Goal: Task Accomplishment & Management: Manage account settings

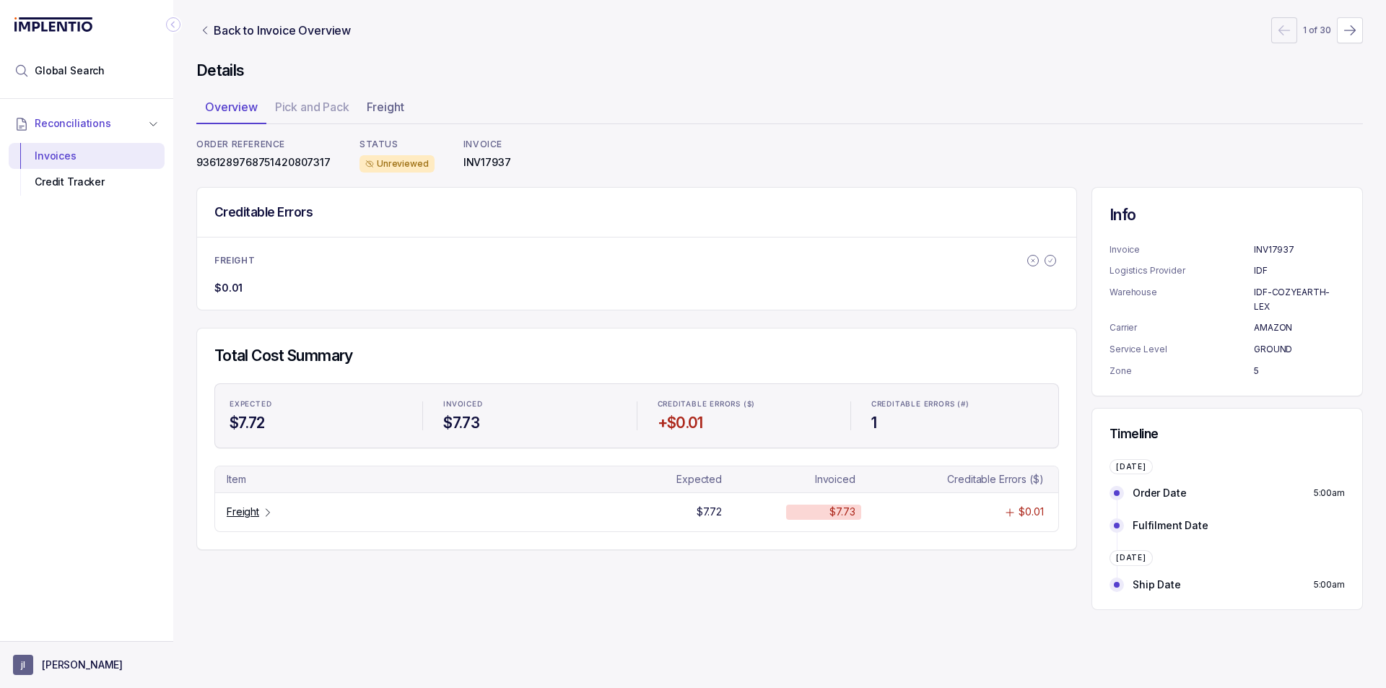
click at [66, 658] on p "[PERSON_NAME]" at bounding box center [82, 665] width 81 height 14
click at [70, 635] on p "Logout" at bounding box center [95, 634] width 120 height 14
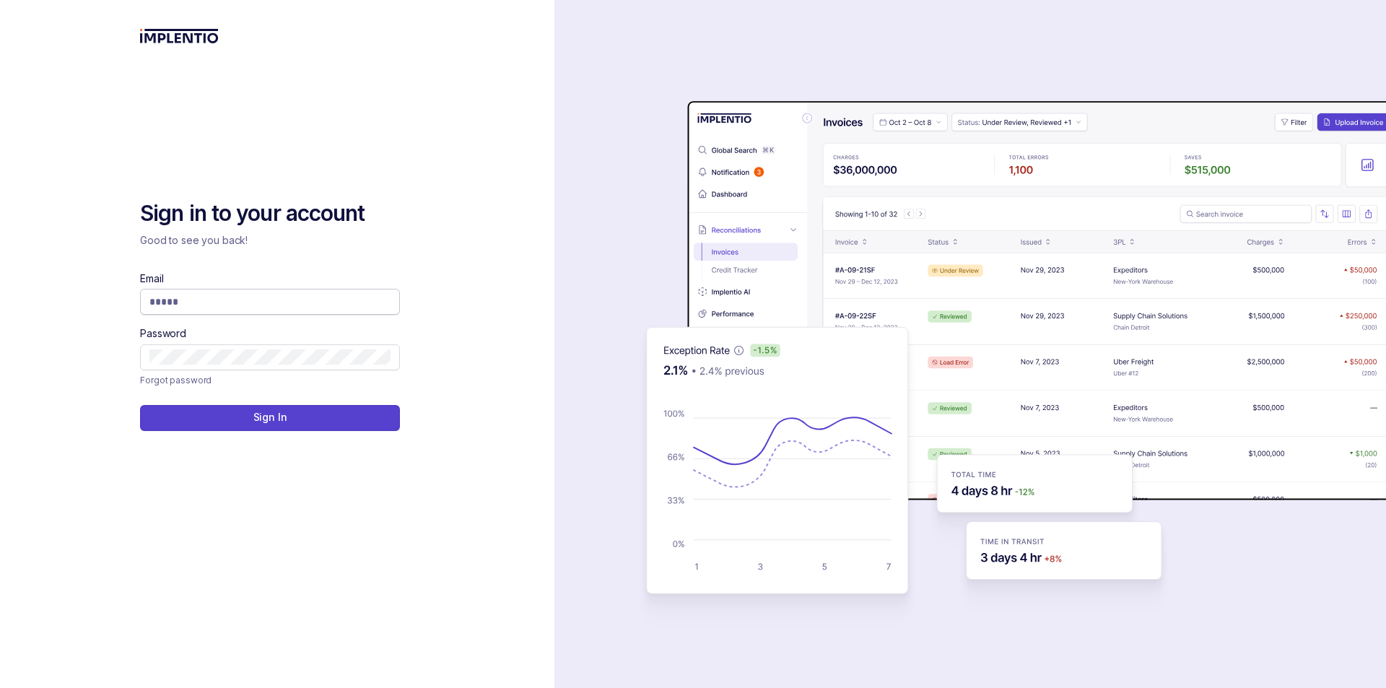
click at [167, 297] on input "Email" at bounding box center [269, 302] width 241 height 14
click at [380, 295] on input "Email" at bounding box center [269, 302] width 241 height 14
click at [0, 687] on com-1password-button at bounding box center [0, 688] width 0 height 0
click at [248, 306] on input "Email" at bounding box center [269, 302] width 241 height 14
click at [190, 299] on input "Email" at bounding box center [269, 302] width 241 height 14
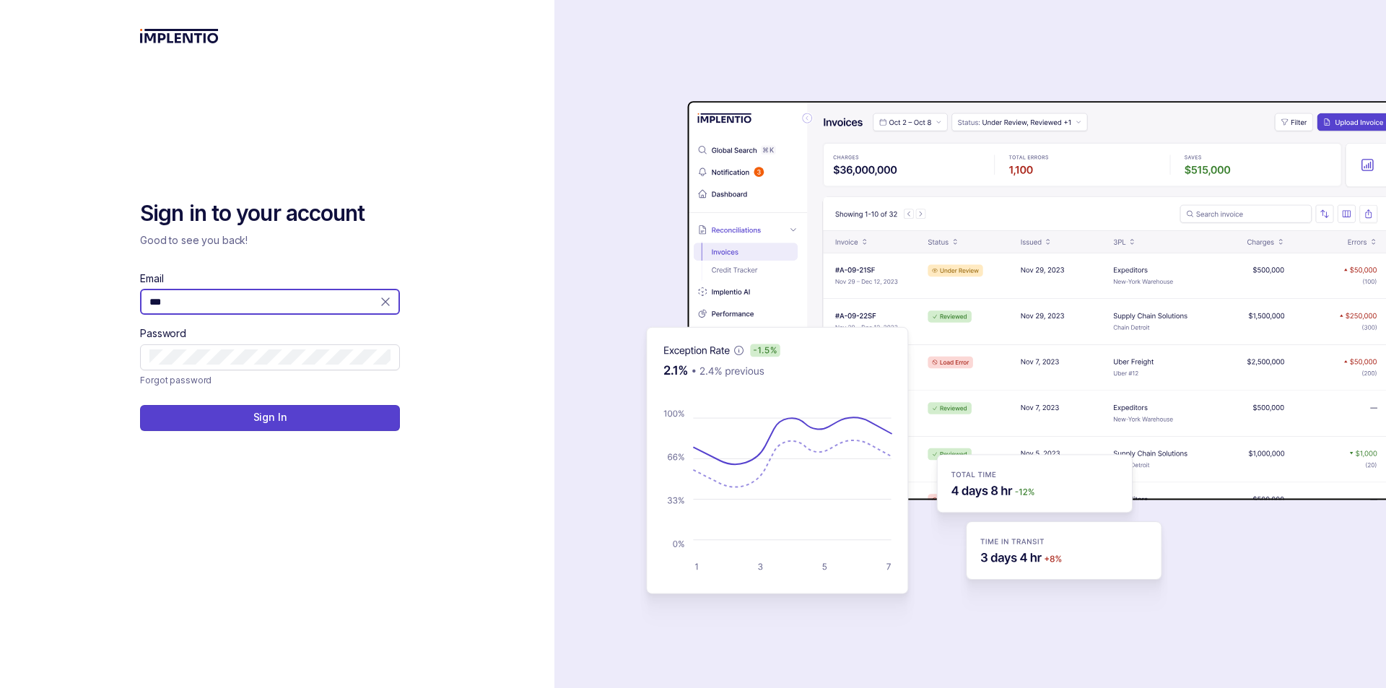
type input "**********"
